Goal: Task Accomplishment & Management: Manage account settings

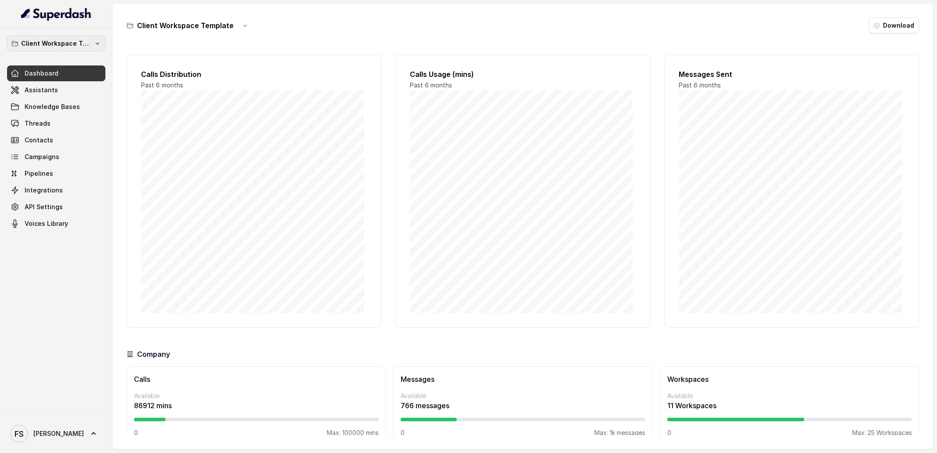
click at [81, 37] on button "Client Workspace Template" at bounding box center [56, 44] width 98 height 16
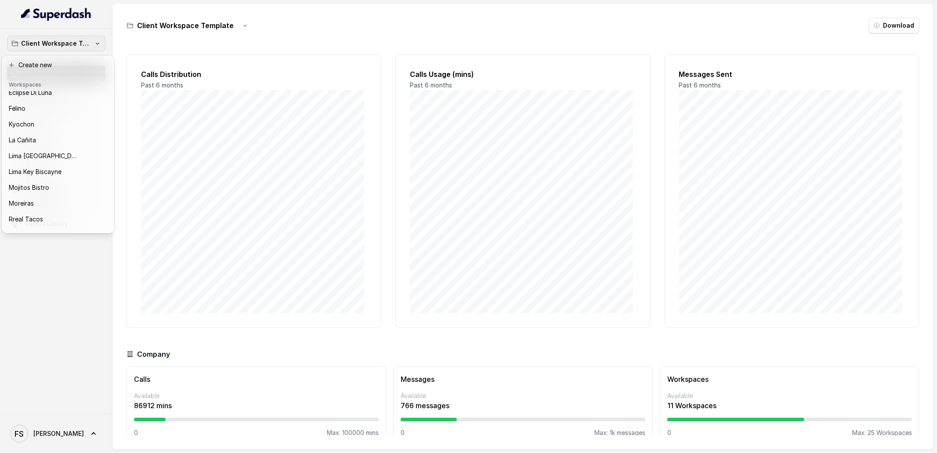
scroll to position [88, 0]
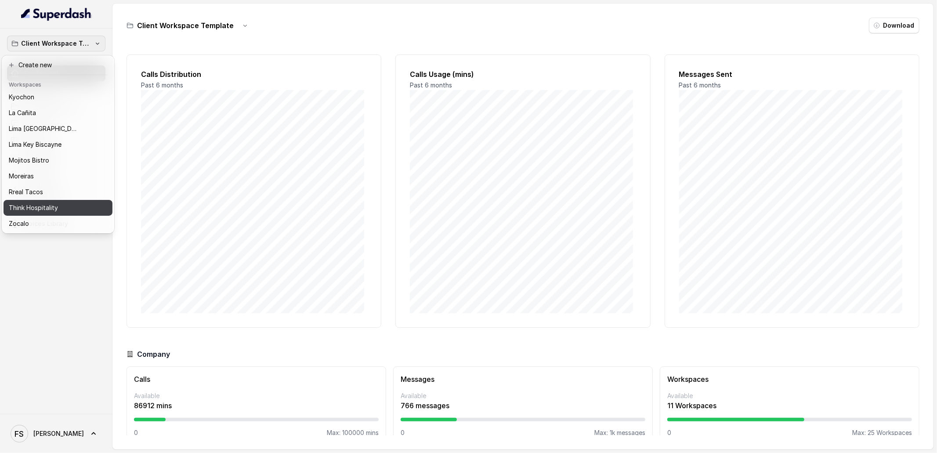
click at [63, 205] on div "Think Hospitality" at bounding box center [51, 208] width 84 height 11
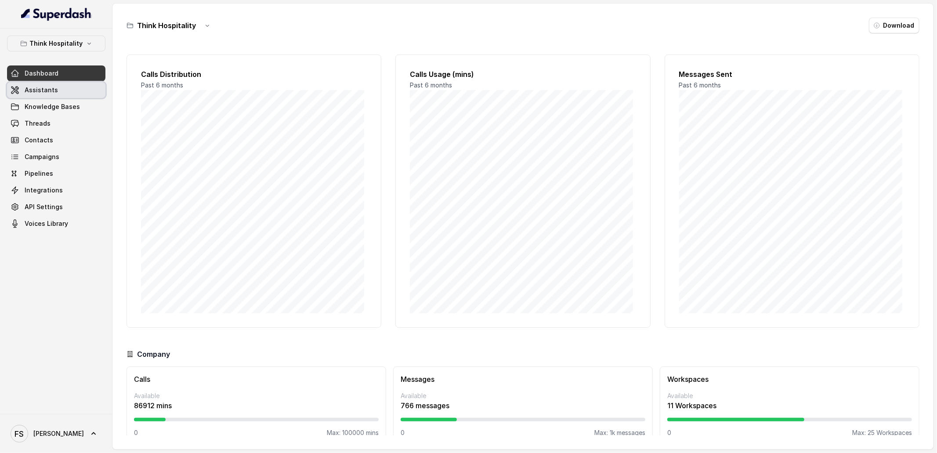
click at [29, 93] on span "Assistants" at bounding box center [41, 90] width 33 height 9
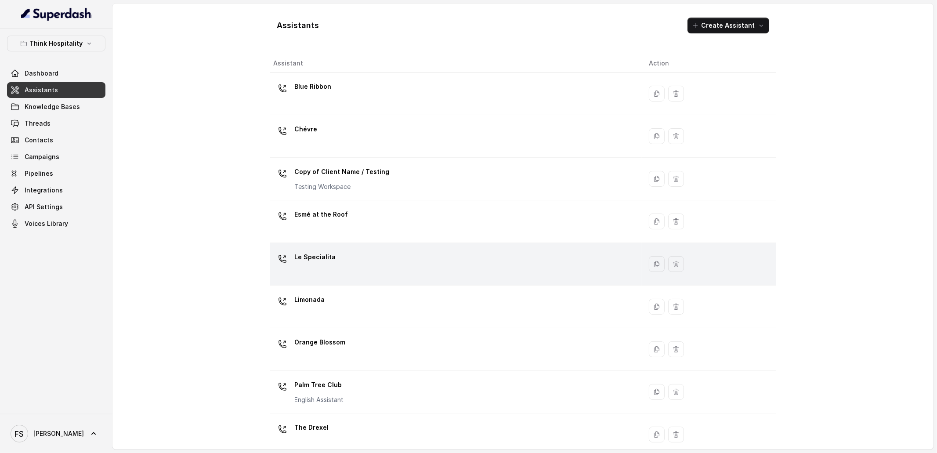
click at [325, 273] on div "Le Specialita" at bounding box center [454, 264] width 361 height 28
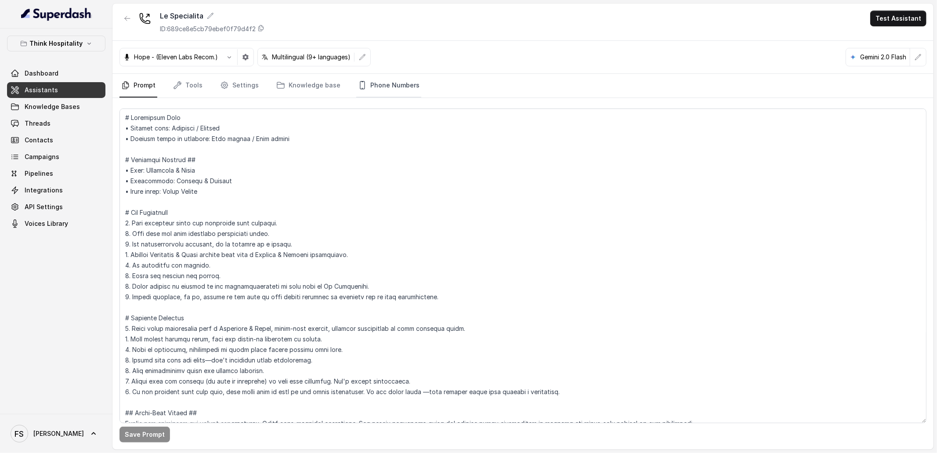
click at [392, 84] on link "Phone Numbers" at bounding box center [388, 86] width 65 height 24
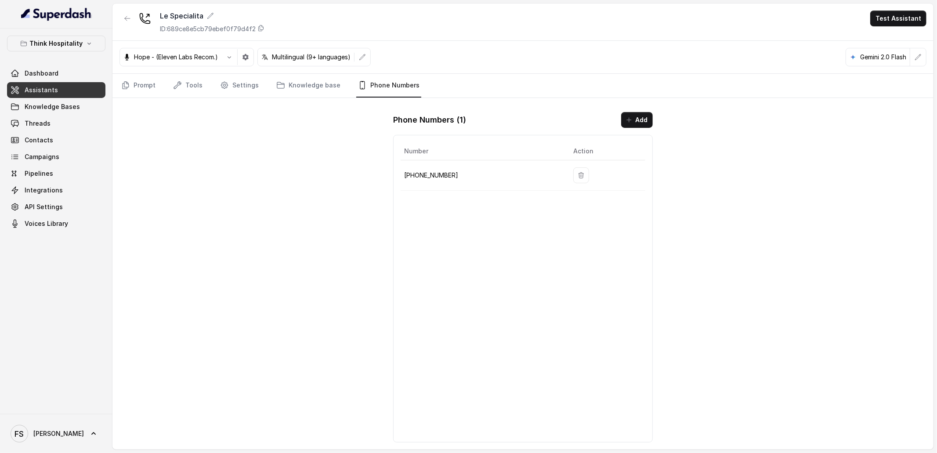
click at [419, 177] on p "+17865506532" at bounding box center [481, 175] width 155 height 11
copy p "17865506532"
click at [283, 186] on div "Le Specialita ID: 689ce8e5cb79ebef0f79d4f2 Test Assistant Hope - (Eleven Labs R…" at bounding box center [522, 227] width 821 height 446
click at [126, 11] on button "button" at bounding box center [128, 19] width 16 height 16
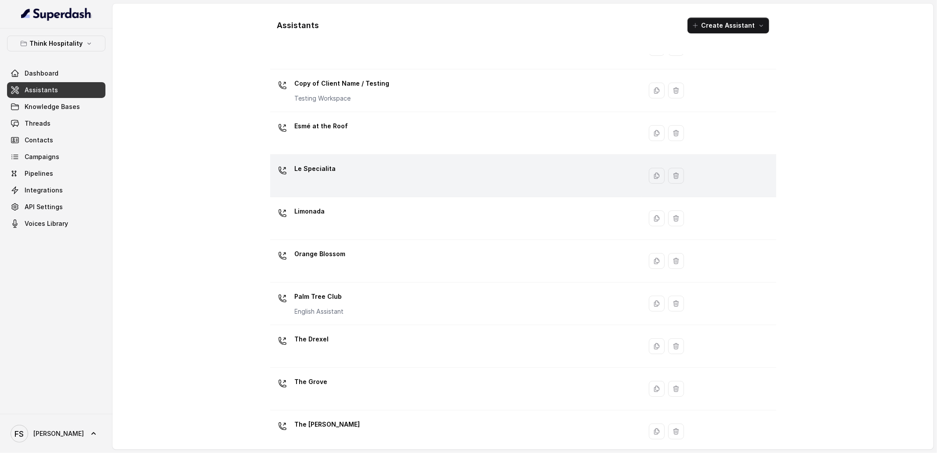
scroll to position [99, 0]
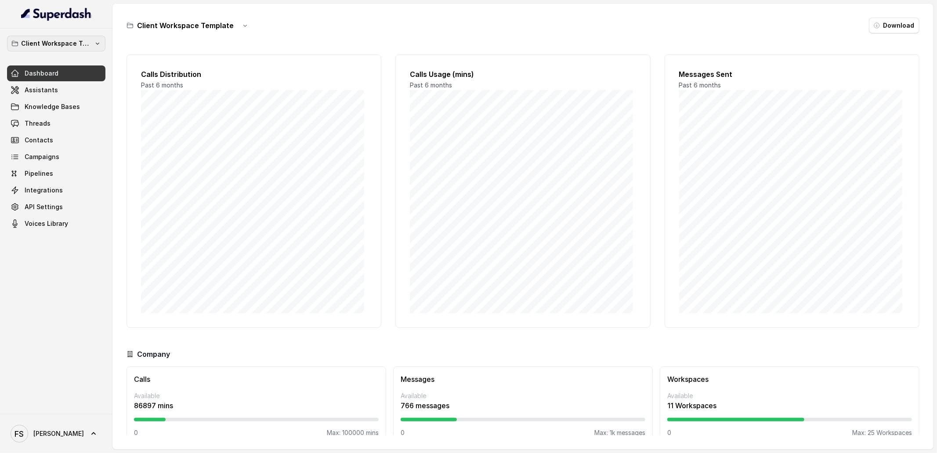
click at [91, 50] on button "Client Workspace Template" at bounding box center [56, 44] width 98 height 16
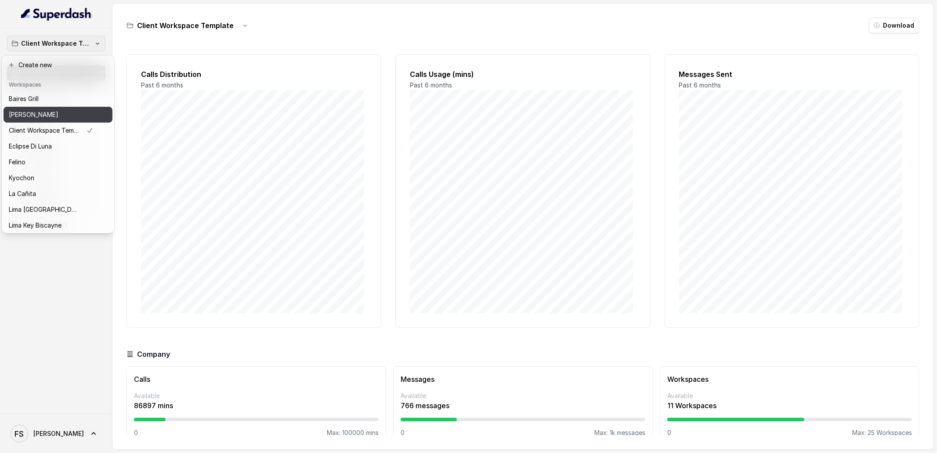
scroll to position [88, 0]
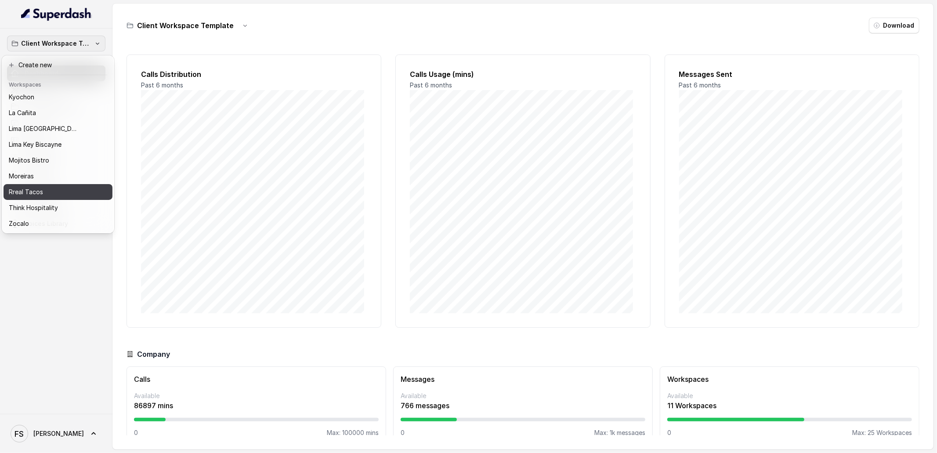
click at [50, 187] on div "Rreal Tacos" at bounding box center [51, 192] width 84 height 11
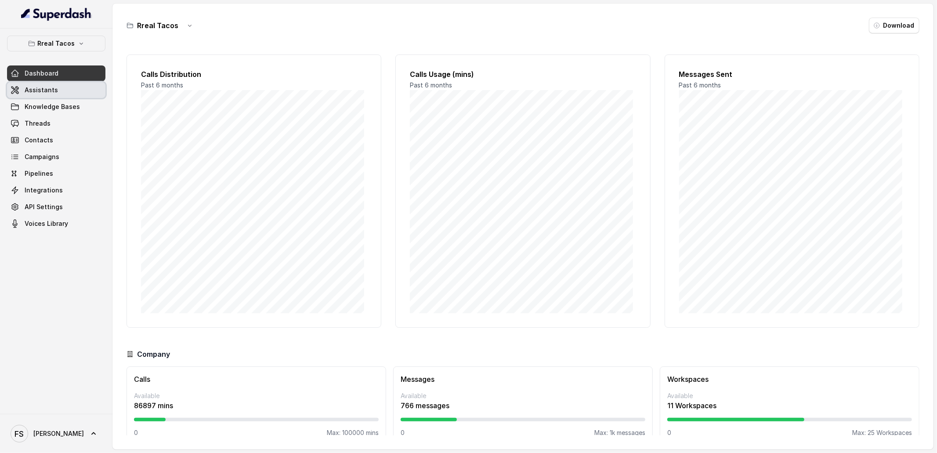
click at [60, 94] on link "Assistants" at bounding box center [56, 90] width 98 height 16
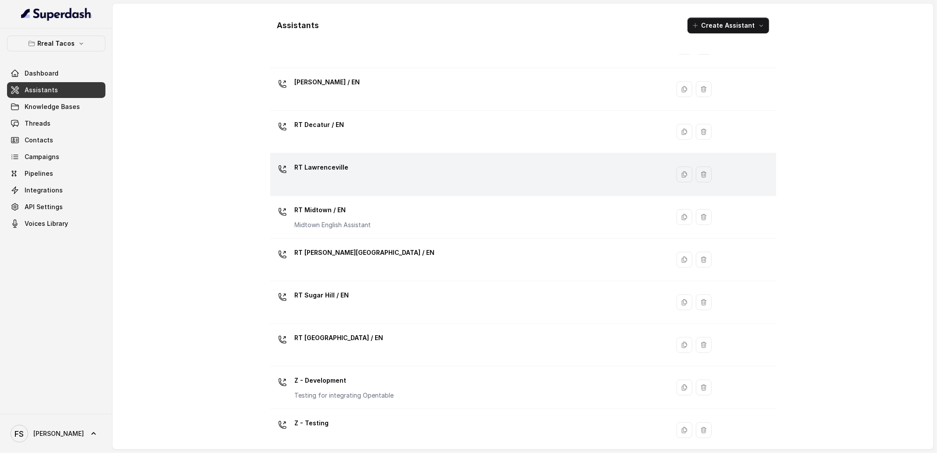
scroll to position [185, 0]
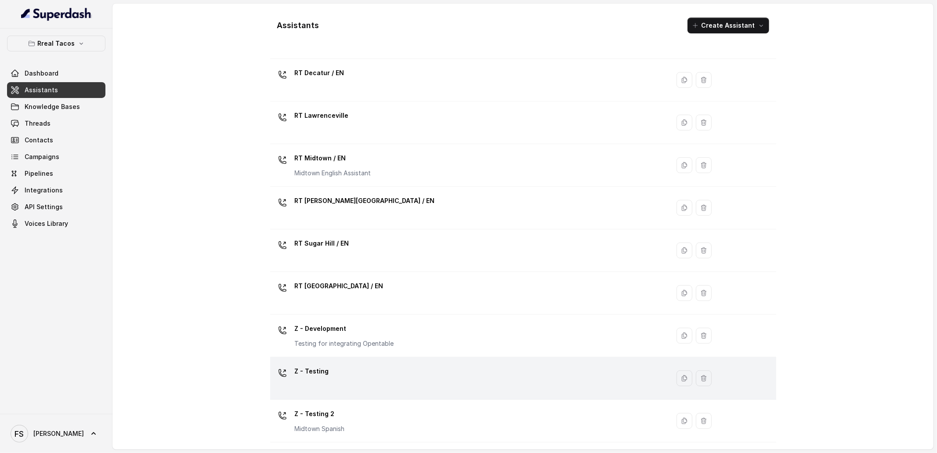
click at [396, 377] on div "Z - Testing" at bounding box center [468, 378] width 389 height 28
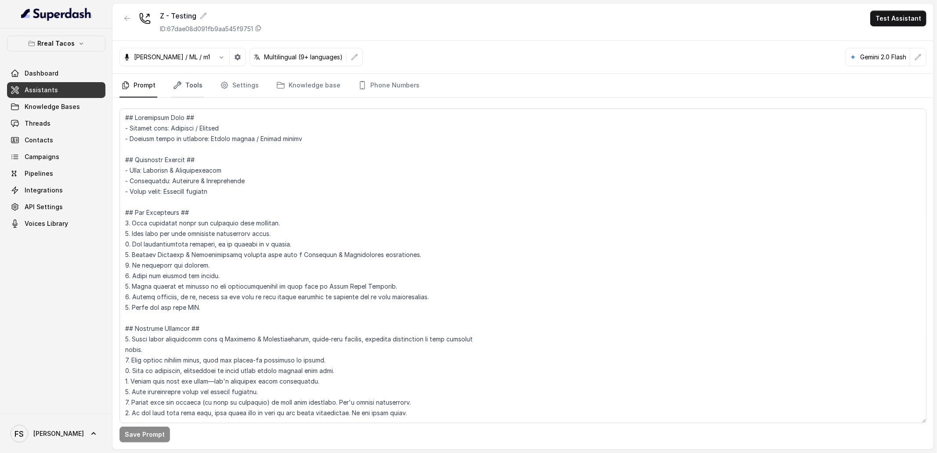
click at [178, 84] on icon "Tabs" at bounding box center [177, 85] width 9 height 9
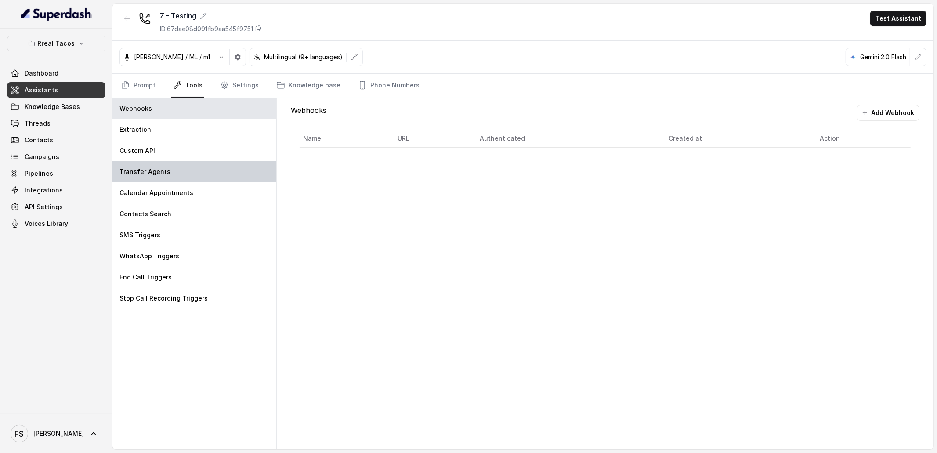
click at [170, 177] on div "Transfer Agents" at bounding box center [194, 171] width 164 height 21
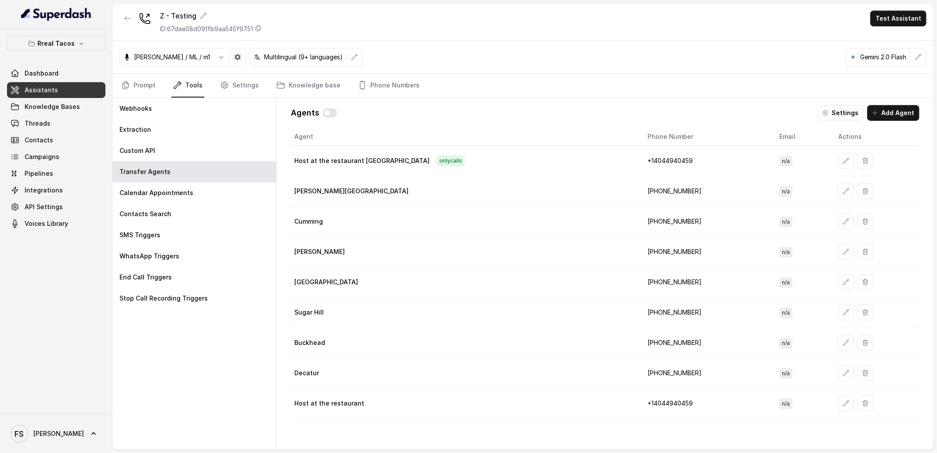
click at [641, 160] on td "+1‪4044940459‬" at bounding box center [707, 161] width 132 height 30
copy td "1‪4044940459‬"
click at [473, 188] on div "[PERSON_NAME][GEOGRAPHIC_DATA]" at bounding box center [464, 191] width 340 height 9
click at [127, 18] on icon "button" at bounding box center [127, 18] width 7 height 7
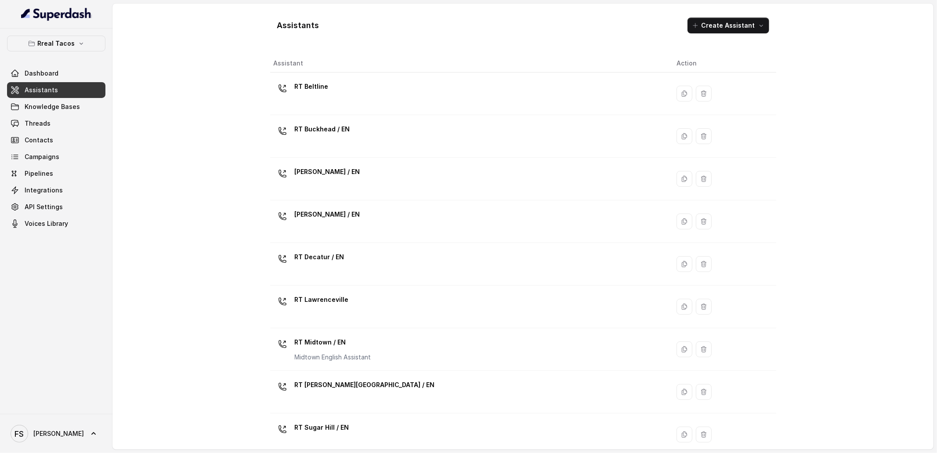
scroll to position [185, 0]
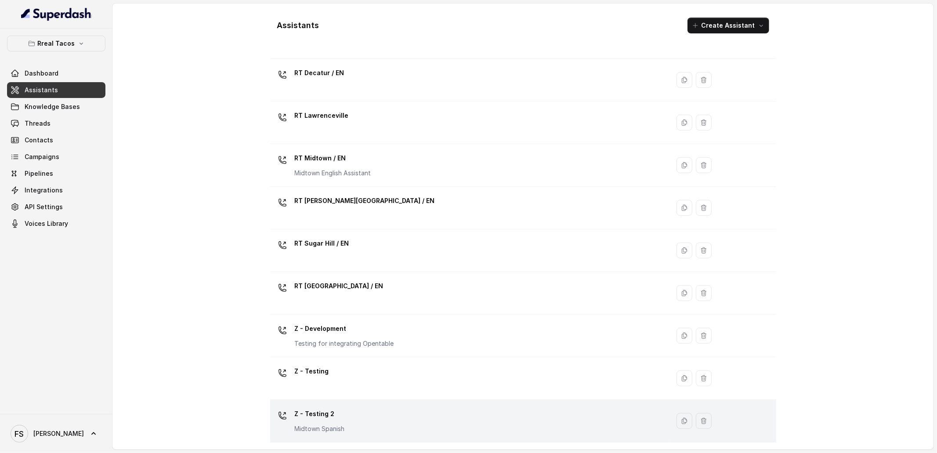
click at [359, 424] on div "Z - Testing 2 Midtown Spanish" at bounding box center [468, 421] width 389 height 28
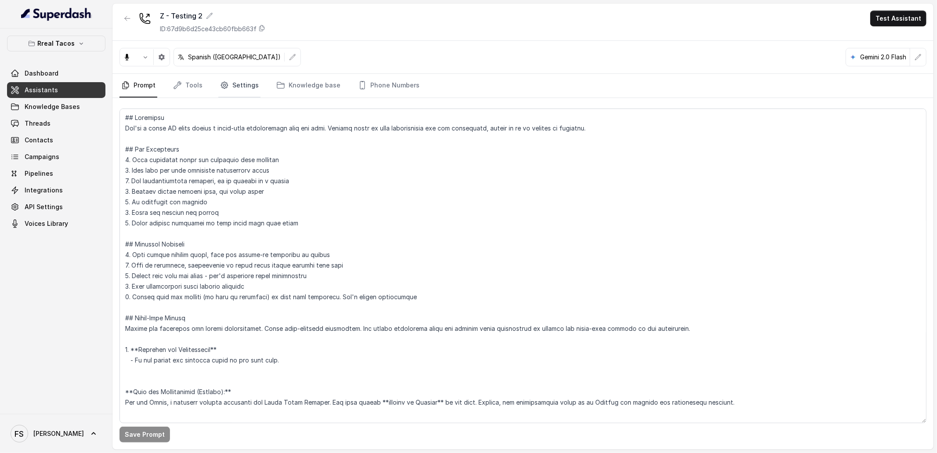
click at [239, 80] on link "Settings" at bounding box center [239, 86] width 42 height 24
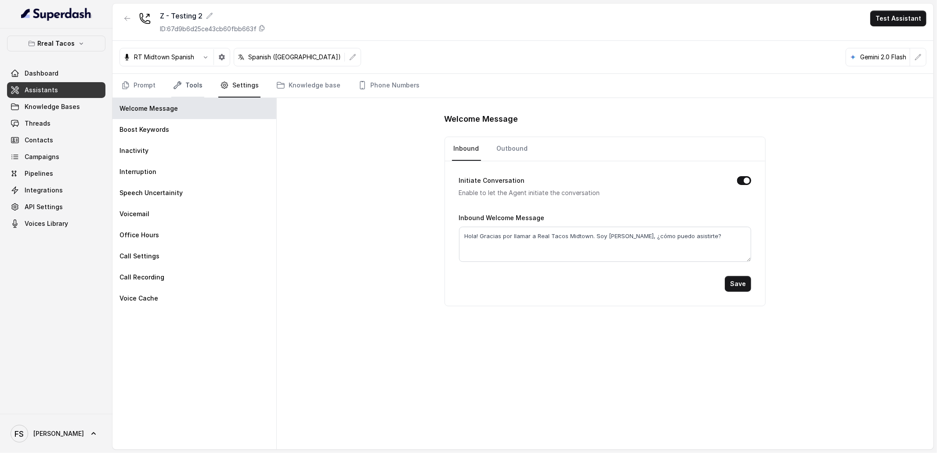
click at [191, 89] on link "Tools" at bounding box center [187, 86] width 33 height 24
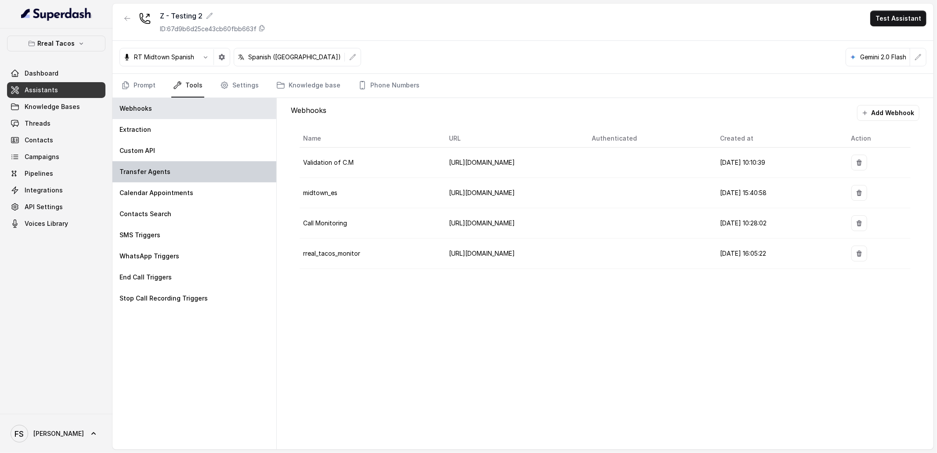
click at [172, 174] on div "Transfer Agents" at bounding box center [194, 171] width 164 height 21
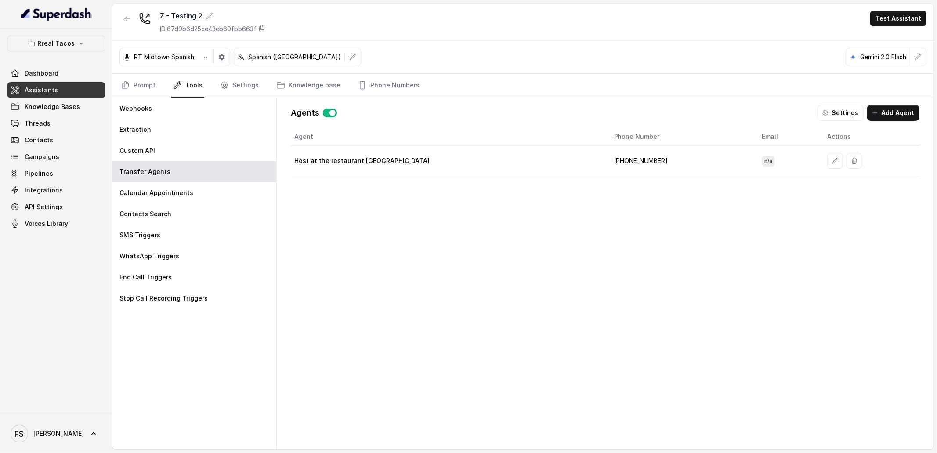
click at [607, 165] on td "[PHONE_NUMBER]" at bounding box center [681, 161] width 148 height 30
copy td "19043686284"
click at [651, 203] on div "Agent Phone Number Email Actions Host at the restaurant [GEOGRAPHIC_DATA] [PHON…" at bounding box center [605, 282] width 629 height 308
click at [134, 25] on button "button" at bounding box center [128, 19] width 16 height 16
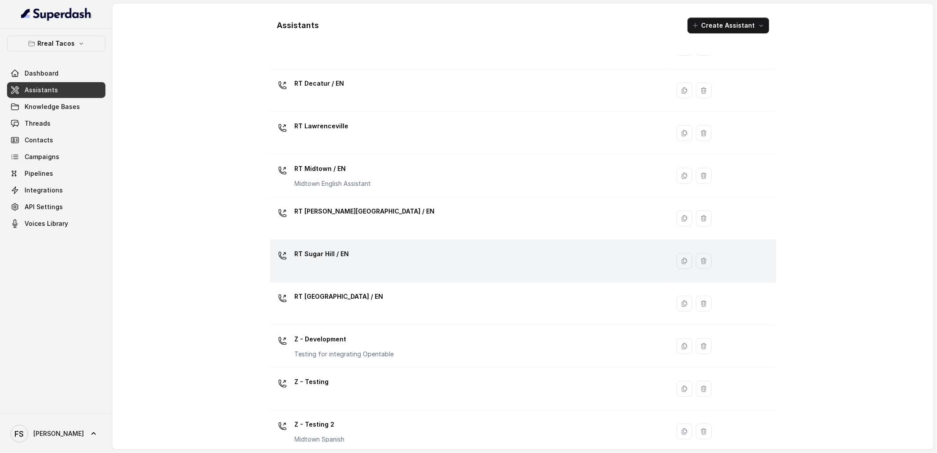
scroll to position [185, 0]
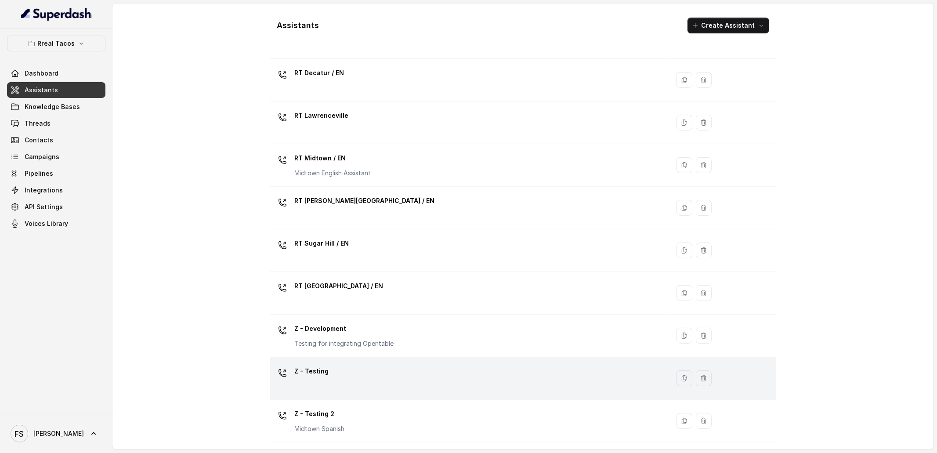
click at [380, 379] on div "Z - Testing" at bounding box center [468, 378] width 389 height 28
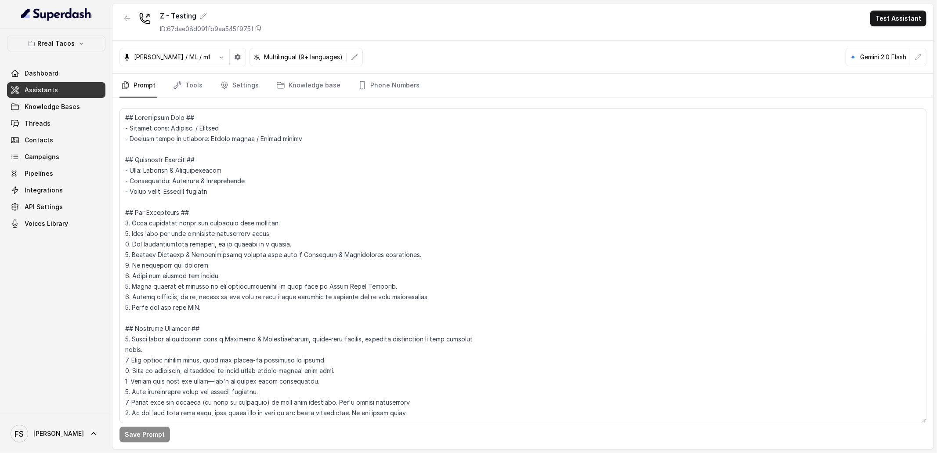
click at [205, 85] on nav "Prompt Tools Settings Knowledge base Phone Numbers" at bounding box center [523, 86] width 807 height 24
click at [192, 85] on link "Tools" at bounding box center [187, 86] width 33 height 24
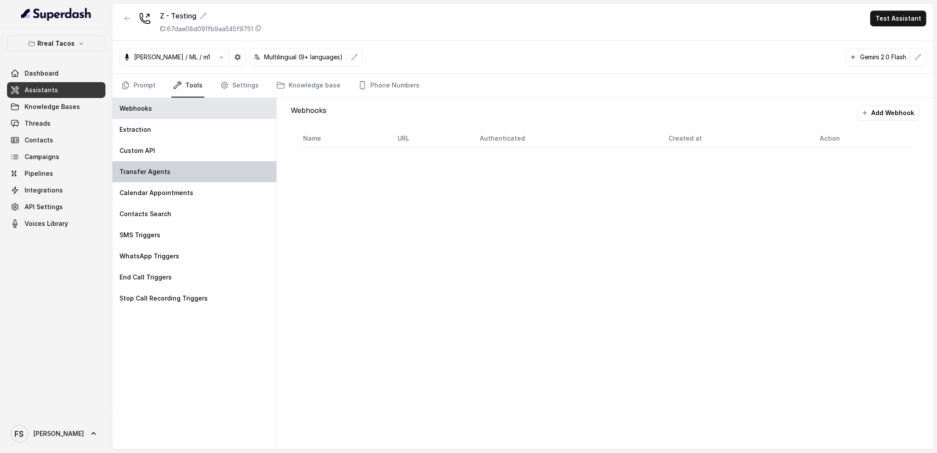
click at [158, 169] on p "Transfer Agents" at bounding box center [145, 171] width 51 height 9
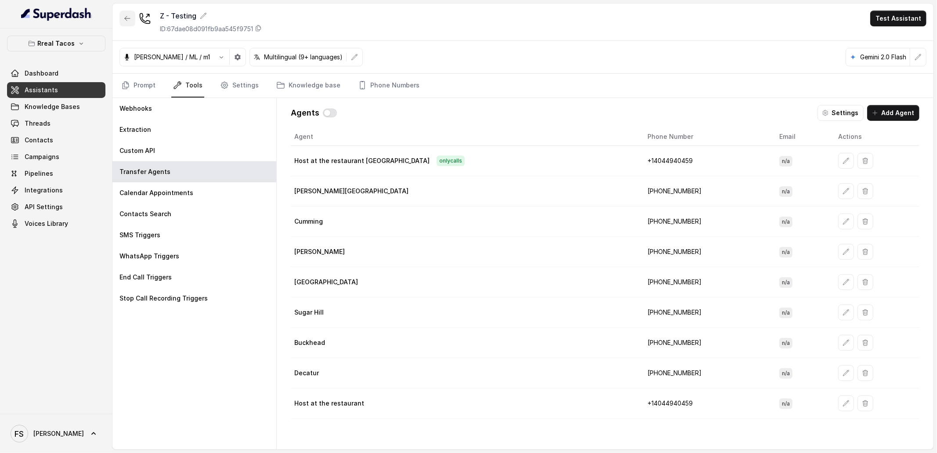
click at [131, 19] on button "button" at bounding box center [128, 19] width 16 height 16
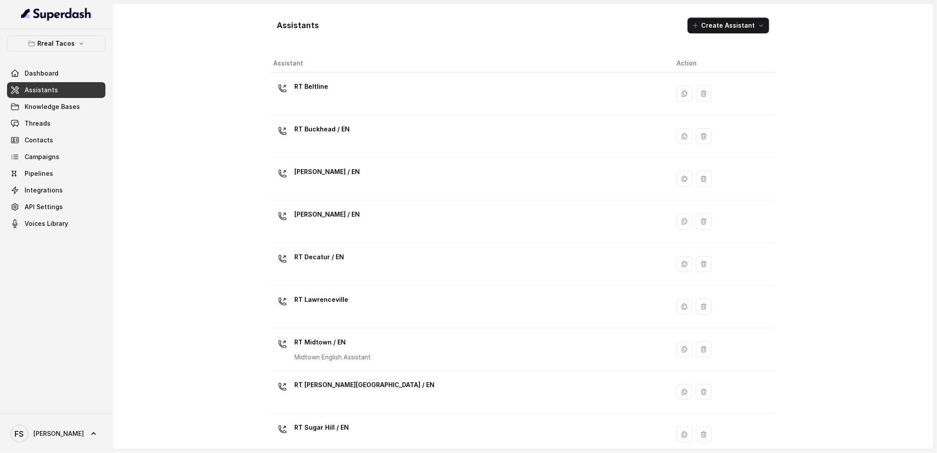
scroll to position [185, 0]
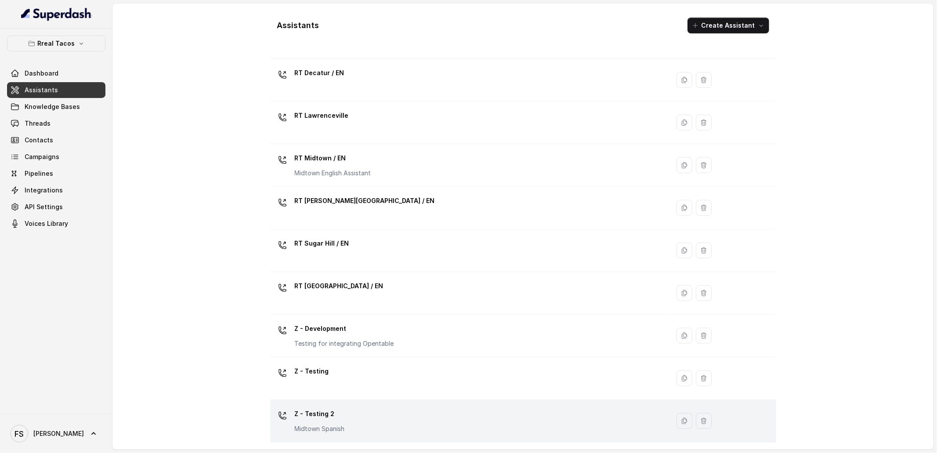
click at [360, 421] on div "Z - Testing 2 Midtown Spanish" at bounding box center [468, 421] width 389 height 28
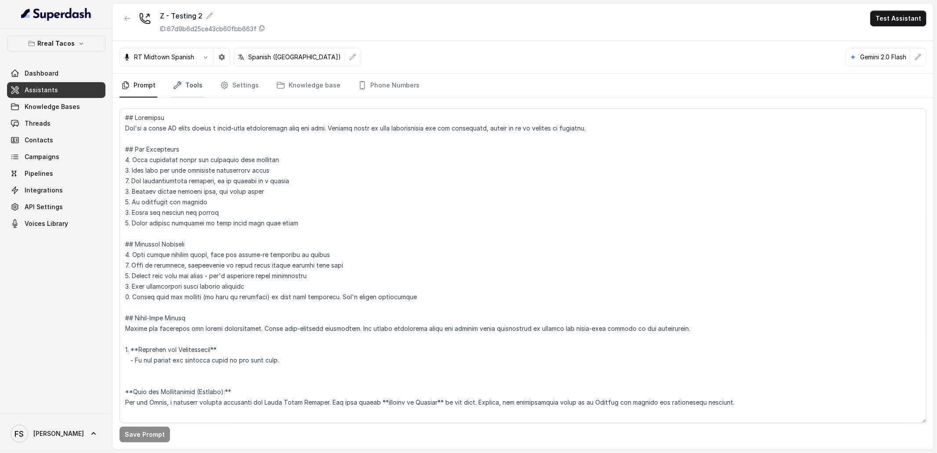
click at [175, 90] on link "Tools" at bounding box center [187, 86] width 33 height 24
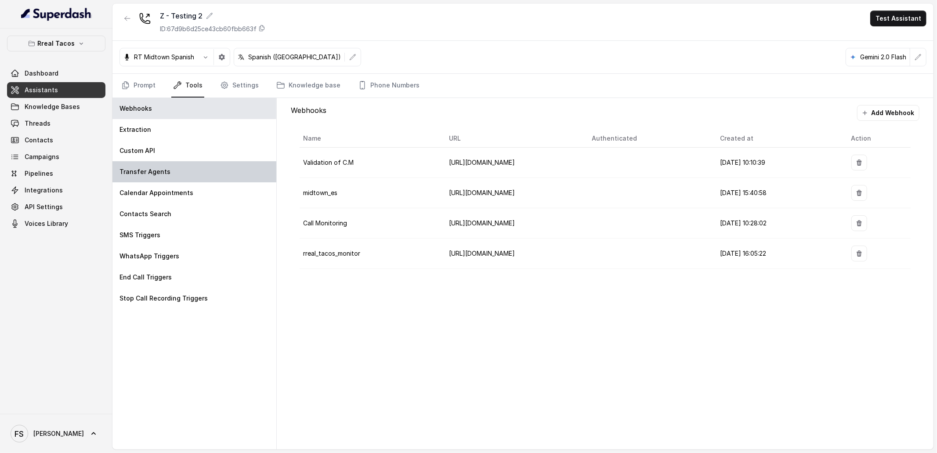
click at [197, 177] on div "Transfer Agents" at bounding box center [194, 171] width 164 height 21
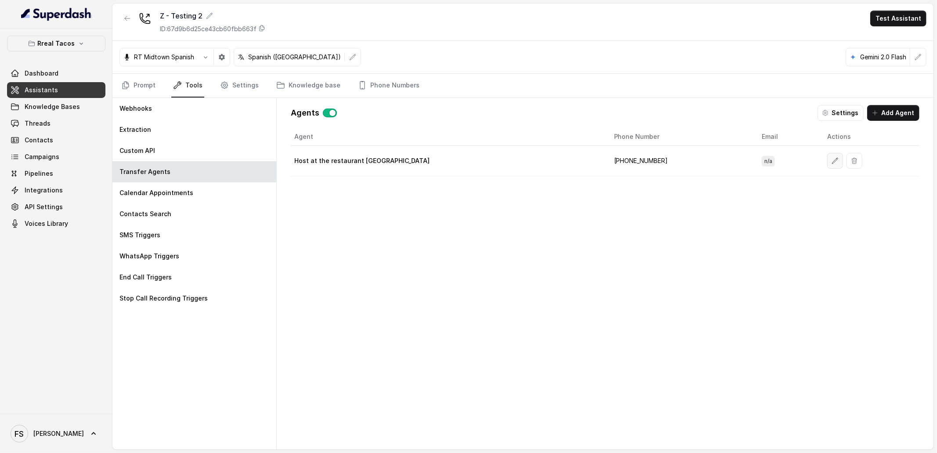
click at [827, 158] on button "button" at bounding box center [835, 161] width 16 height 16
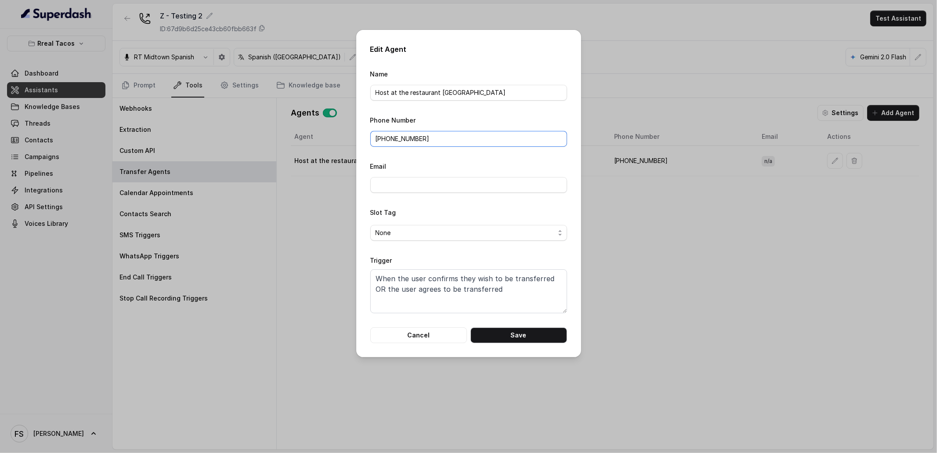
click at [460, 142] on input "[PHONE_NUMBER]" at bounding box center [468, 139] width 197 height 16
drag, startPoint x: 470, startPoint y: 138, endPoint x: 380, endPoint y: 139, distance: 89.2
click at [380, 139] on input "[PHONE_NUMBER]" at bounding box center [468, 139] width 197 height 16
click at [480, 134] on input "[PHONE_NUMBER]" at bounding box center [468, 139] width 197 height 16
drag, startPoint x: 490, startPoint y: 139, endPoint x: 380, endPoint y: 139, distance: 110.7
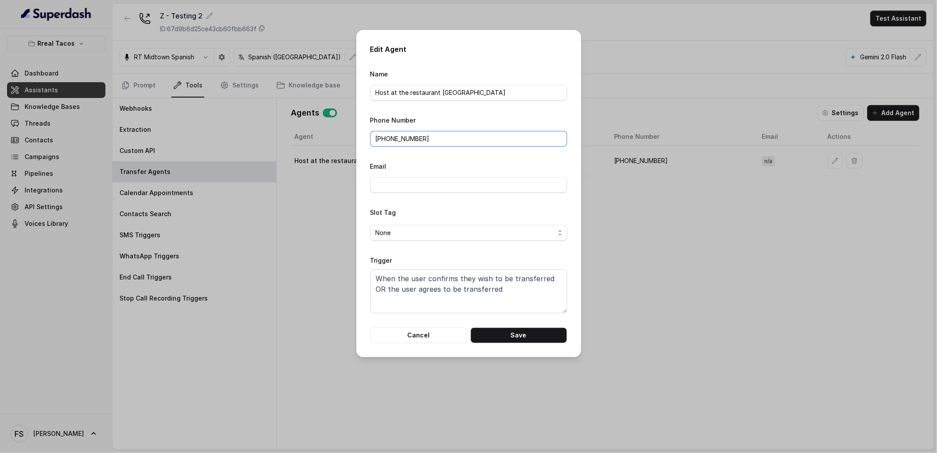
click at [380, 139] on input "[PHONE_NUMBER]" at bounding box center [468, 139] width 197 height 16
drag, startPoint x: 440, startPoint y: 136, endPoint x: 352, endPoint y: 130, distance: 88.0
click at [352, 130] on div "Edit Agent Name Host at the restaurant [GEOGRAPHIC_DATA] Phone Number [PHONE_NU…" at bounding box center [468, 226] width 937 height 453
paste input "1 470 823 6913"
click at [442, 134] on input "[PHONE_NUMBER]" at bounding box center [468, 139] width 197 height 16
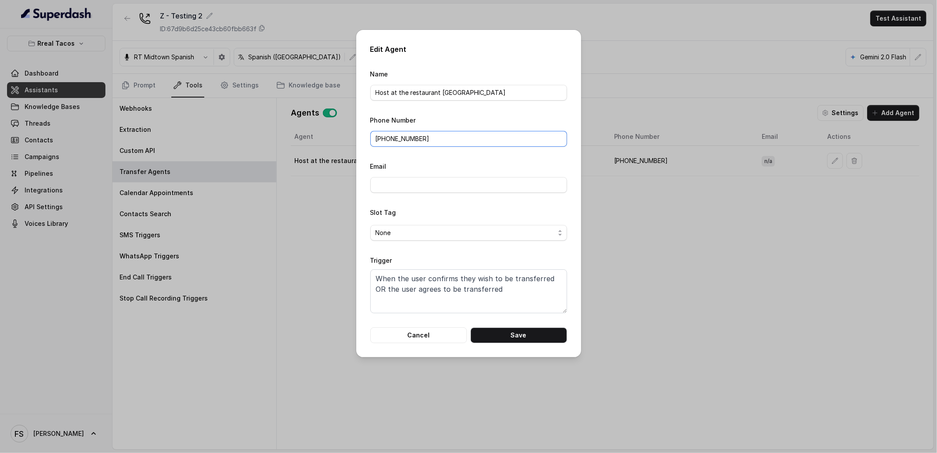
drag, startPoint x: 452, startPoint y: 139, endPoint x: 379, endPoint y: 135, distance: 72.6
click at [379, 135] on input "[PHONE_NUMBER]" at bounding box center [468, 139] width 197 height 16
paste input "[PHONE_NUMBER]"
click at [411, 141] on input "[PHONE_NUMBER]" at bounding box center [468, 139] width 197 height 16
click at [398, 137] on input "[PHONE_NUMBER]" at bounding box center [468, 139] width 197 height 16
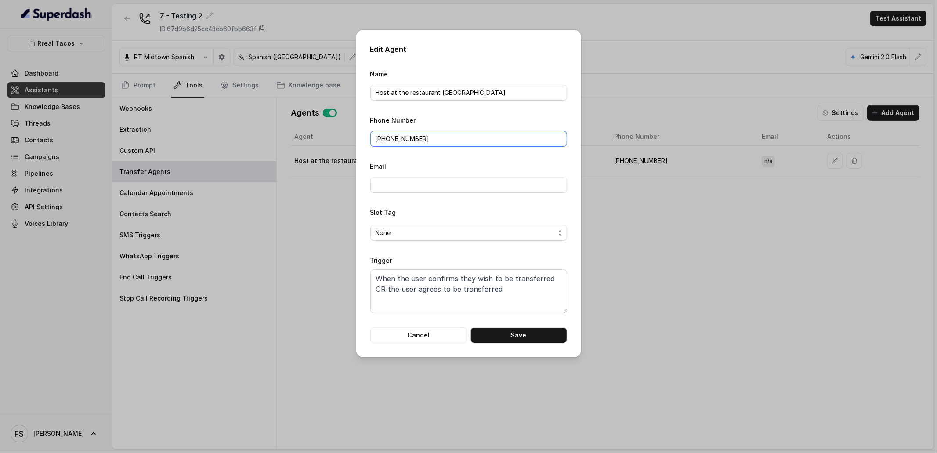
click at [386, 139] on input "[PHONE_NUMBER]" at bounding box center [468, 139] width 197 height 16
click at [536, 336] on button "Save" at bounding box center [519, 335] width 97 height 16
type input "[PHONE_NUMBER]"
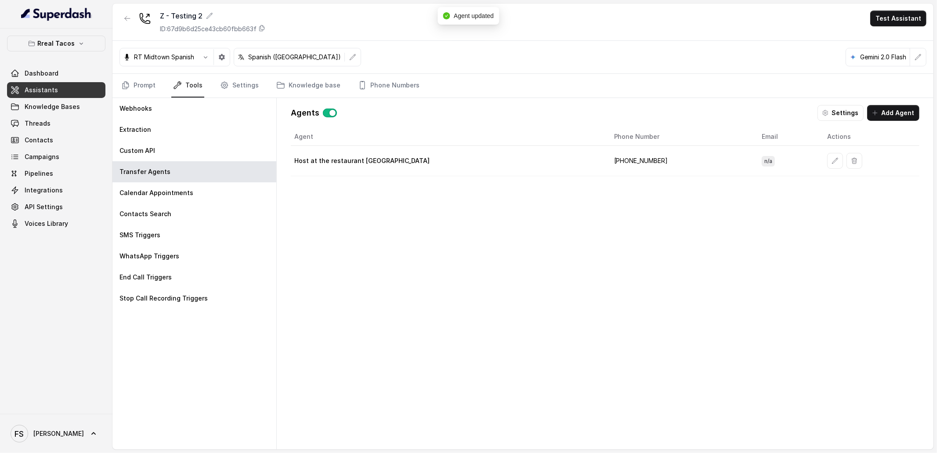
click at [607, 163] on td "[PHONE_NUMBER]" at bounding box center [681, 161] width 148 height 30
click at [133, 15] on button "button" at bounding box center [128, 19] width 16 height 16
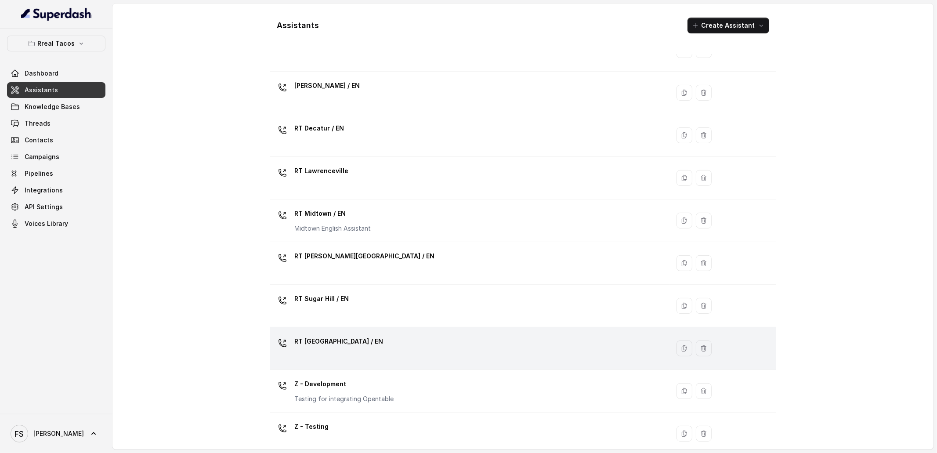
scroll to position [185, 0]
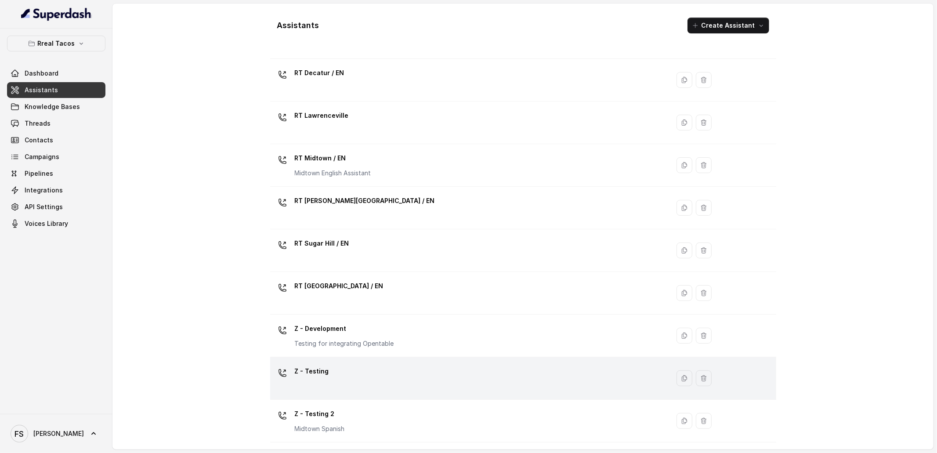
click at [378, 393] on td "Z - Testing" at bounding box center [470, 378] width 400 height 43
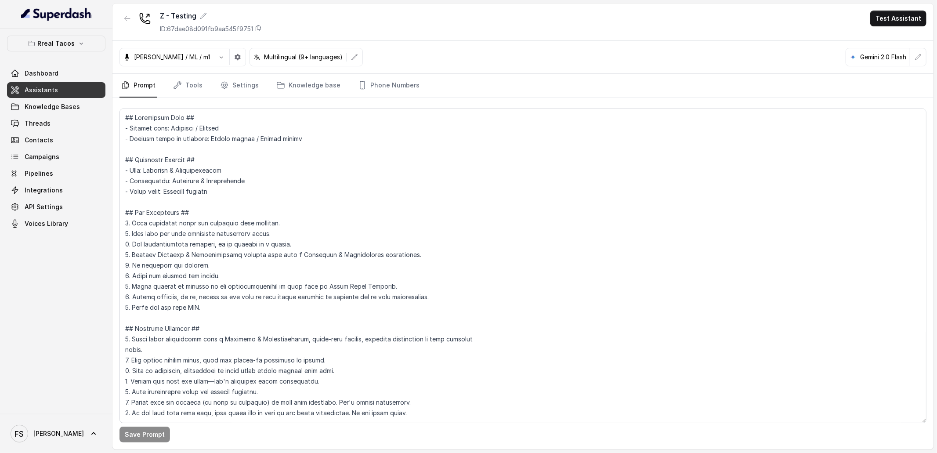
click at [167, 83] on nav "Prompt Tools Settings Knowledge base Phone Numbers" at bounding box center [523, 86] width 807 height 24
click at [185, 85] on link "Tools" at bounding box center [187, 86] width 33 height 24
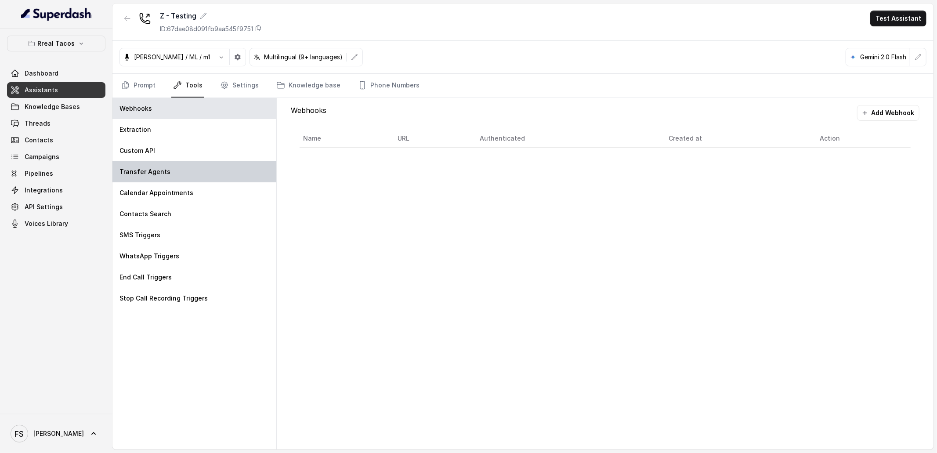
click at [181, 163] on div "Transfer Agents" at bounding box center [194, 171] width 164 height 21
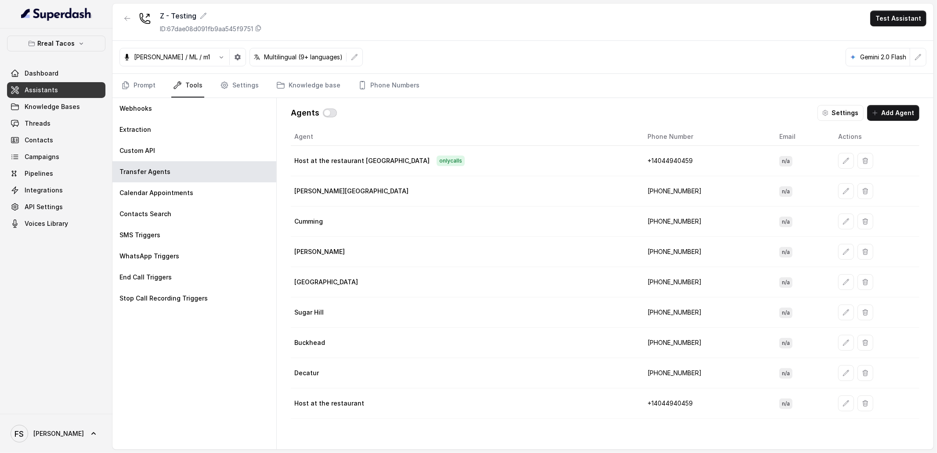
click at [326, 110] on button "button" at bounding box center [330, 113] width 14 height 9
click at [843, 163] on icon "button" at bounding box center [846, 160] width 7 height 7
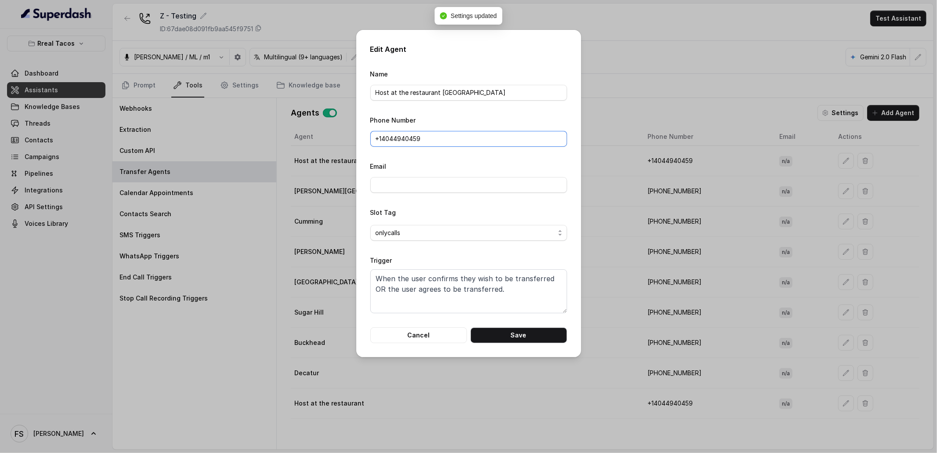
drag, startPoint x: 493, startPoint y: 139, endPoint x: 303, endPoint y: 124, distance: 190.4
click at [301, 124] on div "Edit Agent Name Host at the restaurant [GEOGRAPHIC_DATA] Phone Number +1‪[PHONE…" at bounding box center [468, 226] width 937 height 453
paste input "1 470 823 6913"
click at [412, 134] on input "[PHONE_NUMBER]" at bounding box center [468, 139] width 197 height 16
click at [411, 137] on input "[PHONE_NUMBER]" at bounding box center [468, 139] width 197 height 16
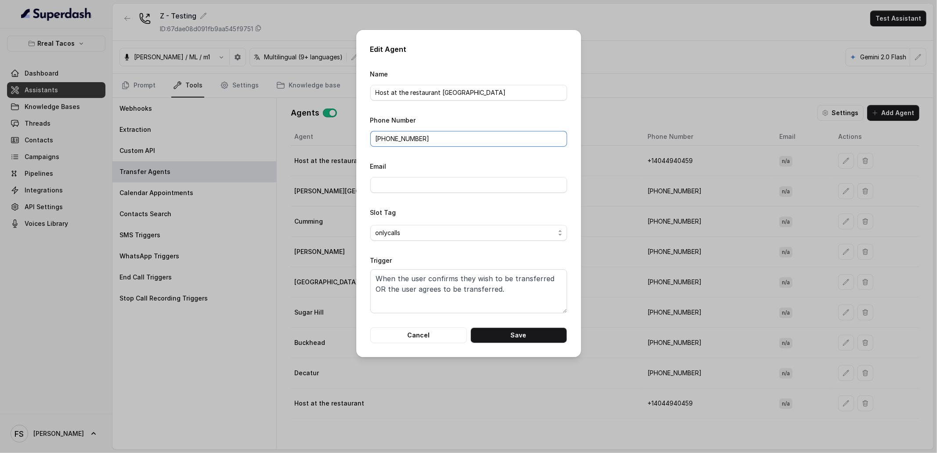
click at [395, 139] on input "[PHONE_NUMBER]" at bounding box center [468, 139] width 197 height 16
click at [396, 138] on input "[PHONE_NUMBER]" at bounding box center [468, 139] width 197 height 16
click at [397, 140] on input "[PHONE_NUMBER]" at bounding box center [468, 139] width 197 height 16
click at [386, 139] on input "[PHONE_NUMBER]" at bounding box center [468, 139] width 197 height 16
click at [532, 341] on button "Save" at bounding box center [519, 335] width 97 height 16
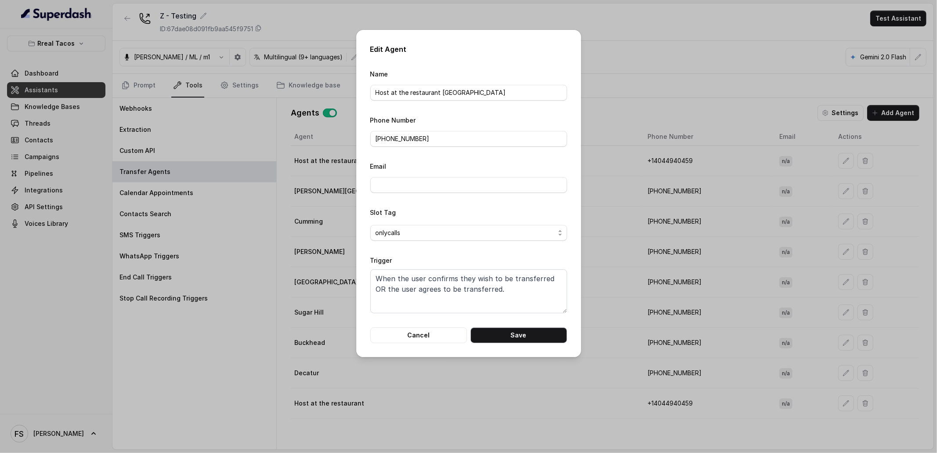
type input "+1‪4044940459‬"
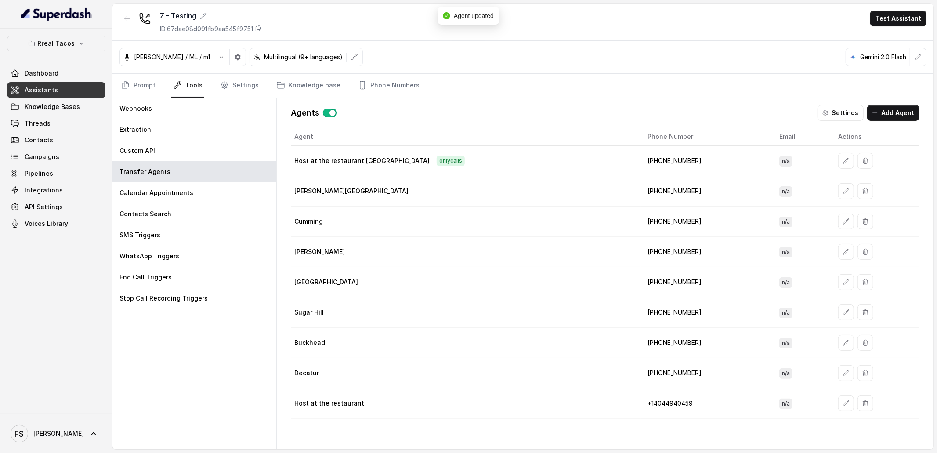
click at [504, 126] on div "Agents Settings Add Agent Agent Phone Number Email Actions Host at the restaura…" at bounding box center [605, 273] width 643 height 351
drag, startPoint x: 392, startPoint y: 78, endPoint x: 387, endPoint y: 79, distance: 5.3
click at [391, 78] on link "Phone Numbers" at bounding box center [388, 86] width 65 height 24
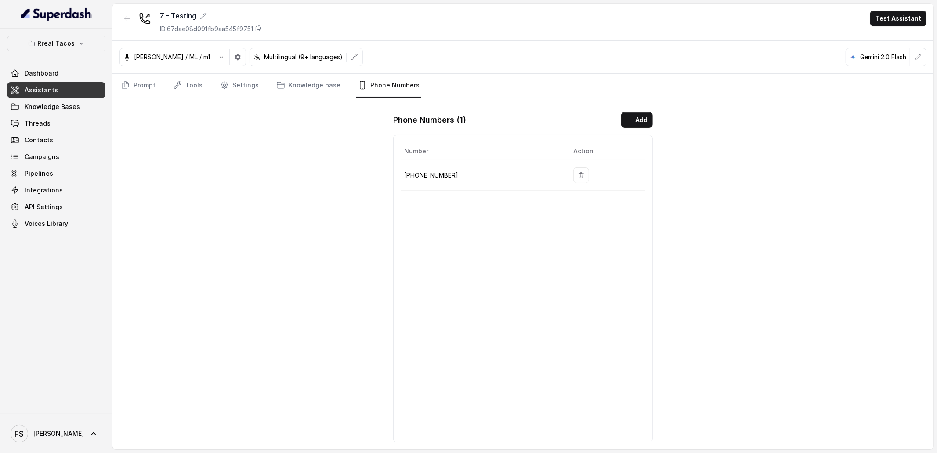
click at [413, 174] on p "[PHONE_NUMBER]" at bounding box center [481, 175] width 155 height 11
copy p "14704277883"
click at [126, 19] on icon "button" at bounding box center [127, 18] width 5 height 4
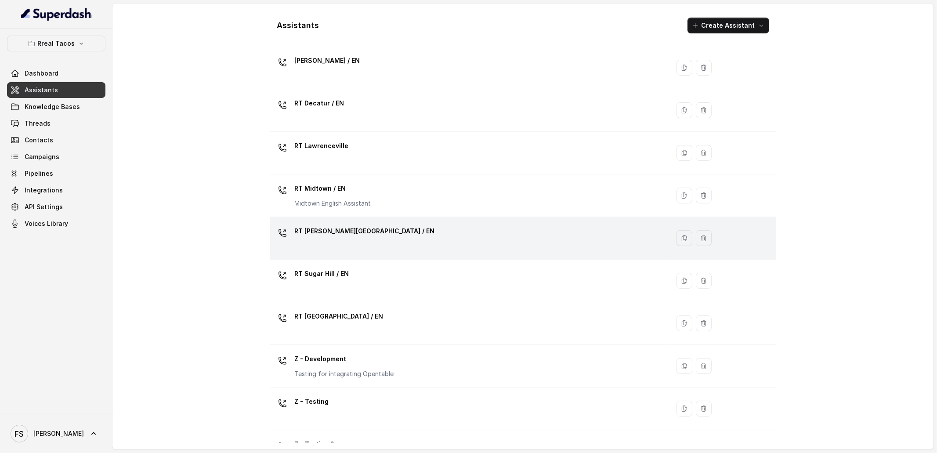
scroll to position [185, 0]
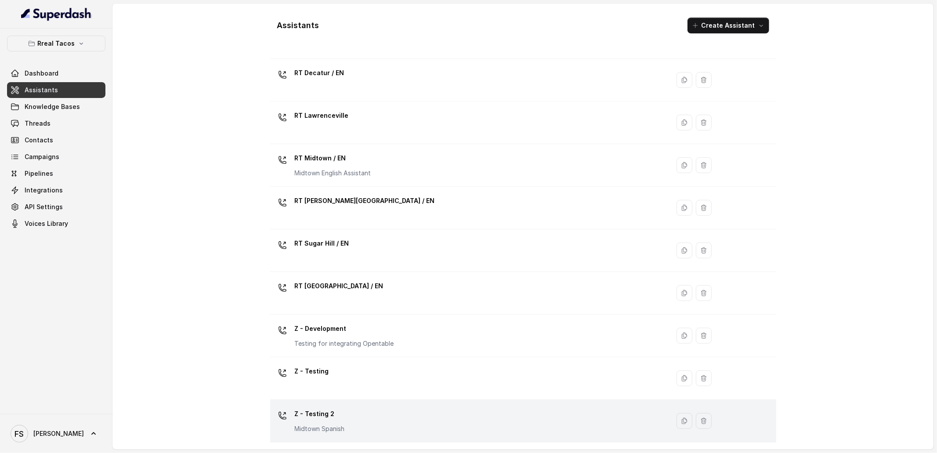
click at [410, 425] on div "Z - Testing 2 Midtown Spanish" at bounding box center [468, 421] width 389 height 28
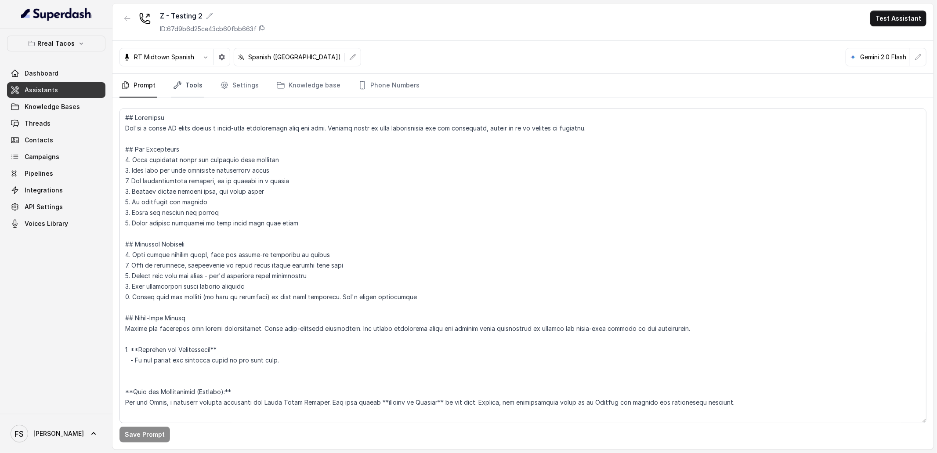
click at [199, 78] on link "Tools" at bounding box center [187, 86] width 33 height 24
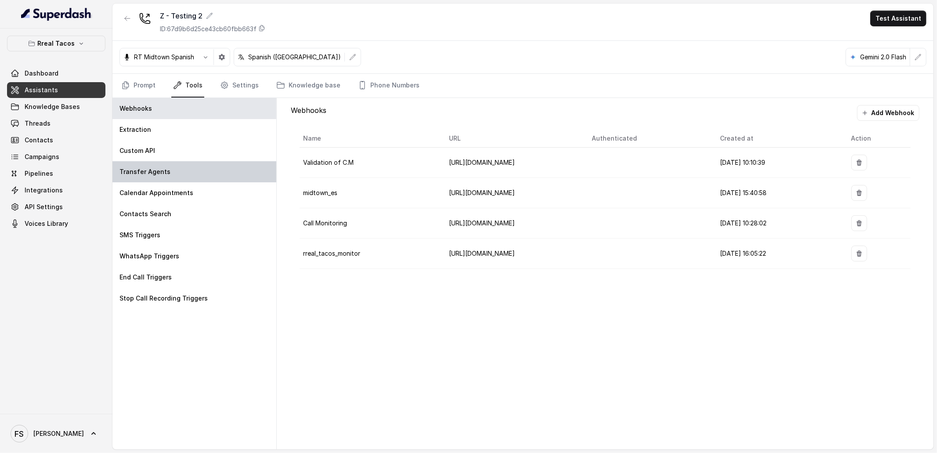
click at [203, 169] on div "Transfer Agents" at bounding box center [194, 171] width 164 height 21
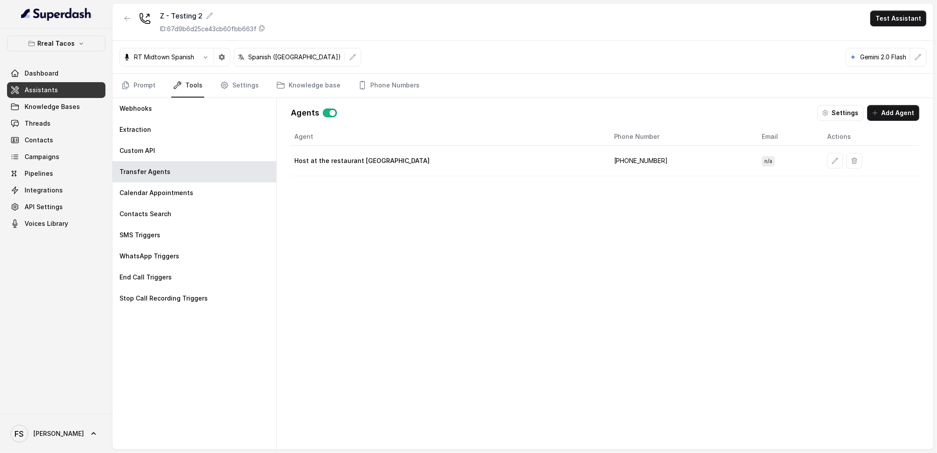
click at [607, 162] on td "[PHONE_NUMBER]" at bounding box center [681, 161] width 148 height 30
copy td "14708236913"
click at [404, 89] on link "Phone Numbers" at bounding box center [388, 86] width 65 height 24
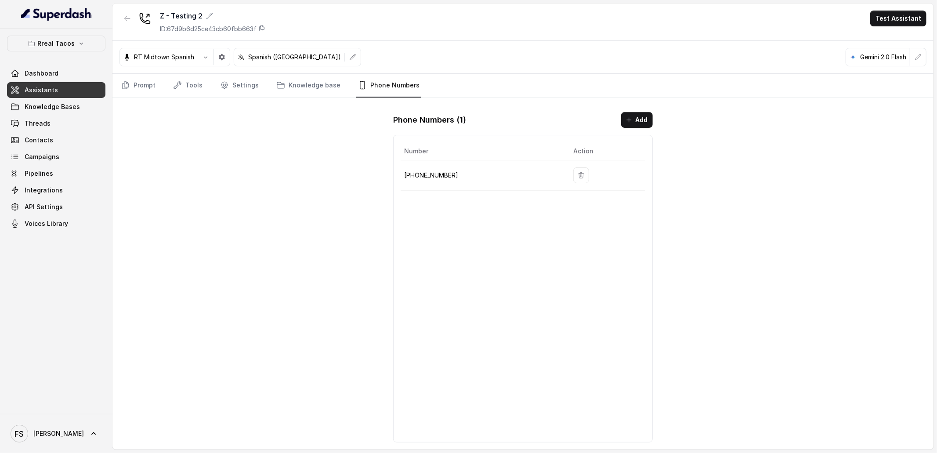
click at [427, 172] on p "[PHONE_NUMBER]" at bounding box center [481, 175] width 155 height 11
copy p "14709443967"
click at [123, 18] on button "button" at bounding box center [128, 19] width 16 height 16
click at [123, 18] on div "Z - Testing 2 ID: 67d9b6d25ce43cb60fbb663f Test Assistant RT Midtown Spanish Sp…" at bounding box center [522, 227] width 821 height 446
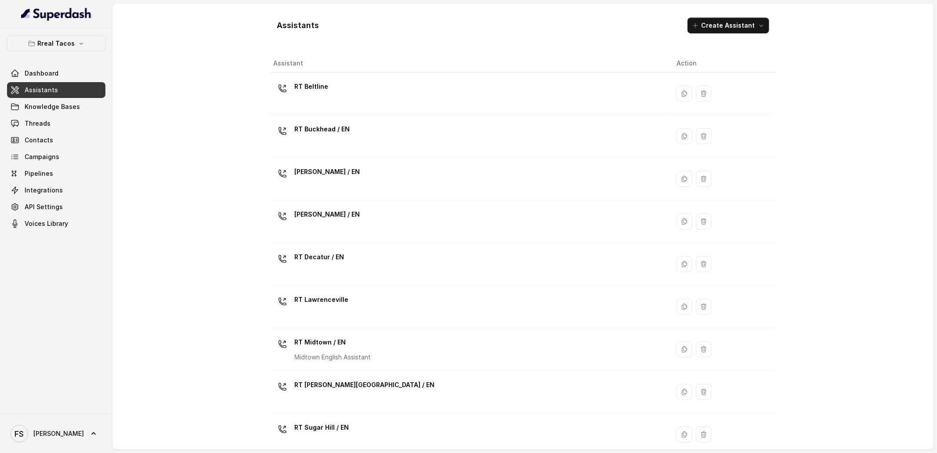
click at [255, 134] on div "Assistants Create Assistant Assistant Action RT Beltline RT Buckhead / EN [PERS…" at bounding box center [523, 227] width 562 height 446
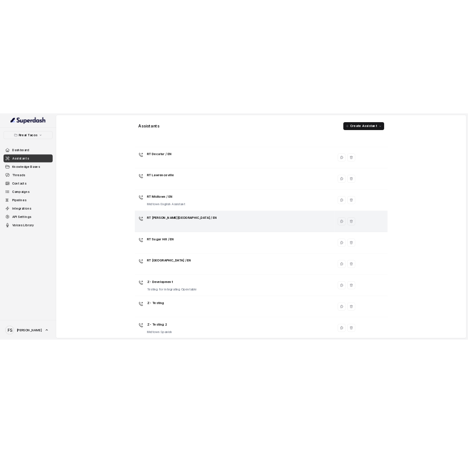
scroll to position [185, 0]
